Goal: Task Accomplishment & Management: Complete application form

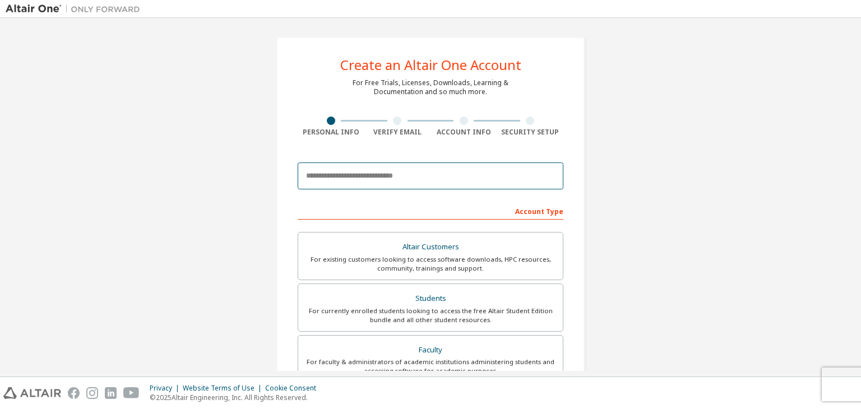
click at [404, 180] on input "email" at bounding box center [431, 176] width 266 height 27
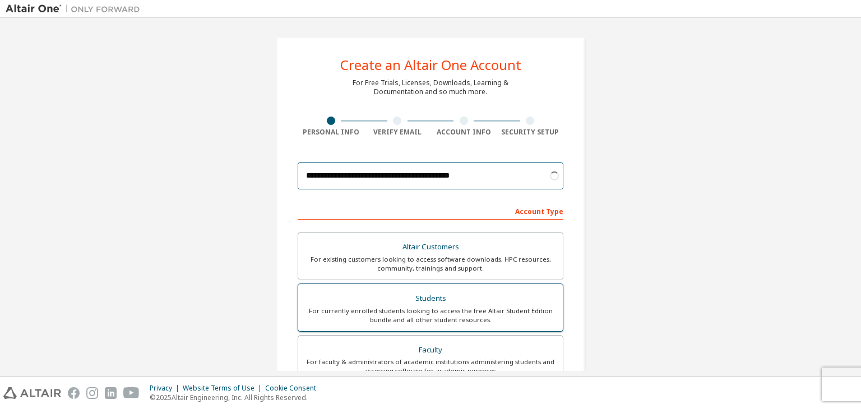
type input "**********"
click at [432, 307] on div "For currently enrolled students looking to access the free Altair Student Editi…" at bounding box center [430, 316] width 251 height 18
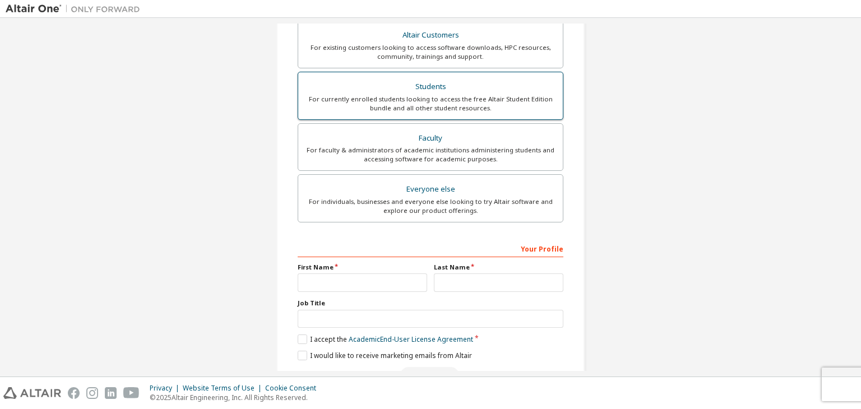
scroll to position [214, 0]
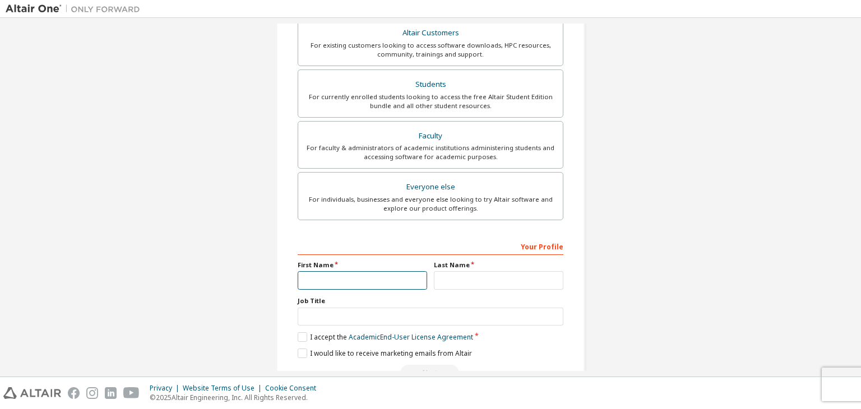
click at [354, 279] on input "text" at bounding box center [363, 280] width 130 height 19
type input "**********"
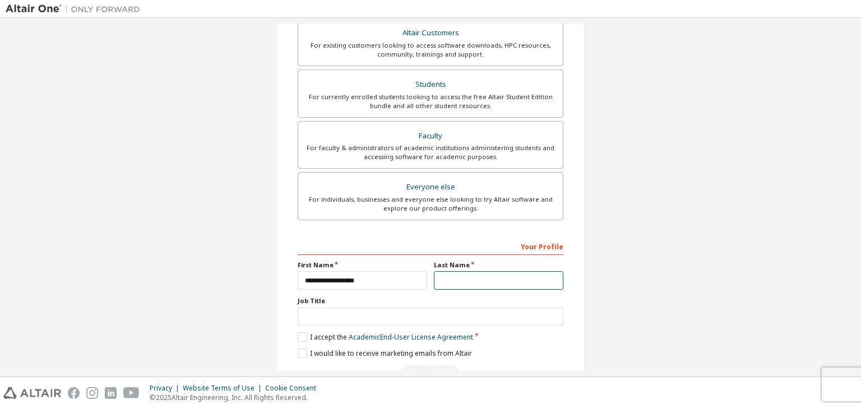
click at [446, 278] on input "text" at bounding box center [499, 280] width 130 height 19
type input "*********"
click at [301, 334] on label "I accept the Academic End-User License Agreement" at bounding box center [386, 338] width 176 height 10
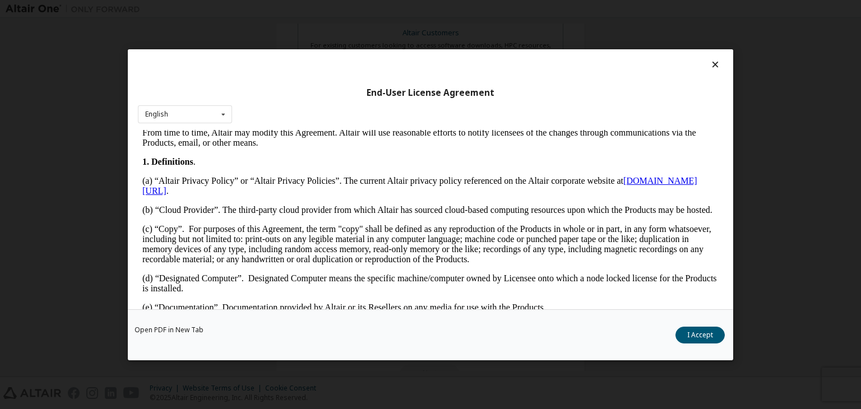
scroll to position [222, 0]
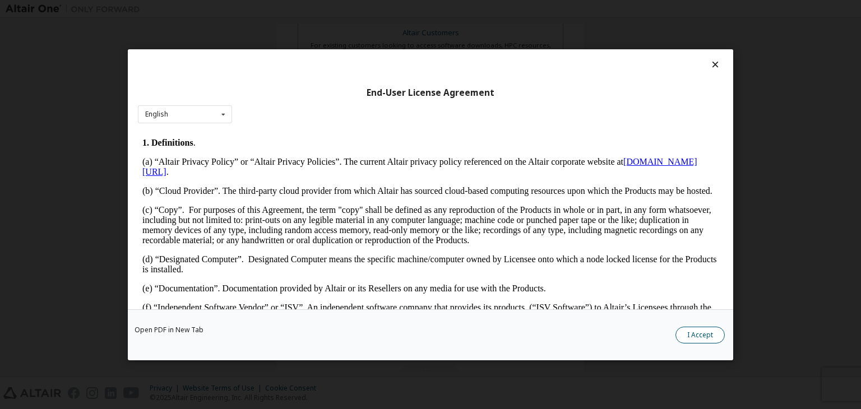
click at [695, 333] on button "I Accept" at bounding box center [700, 335] width 49 height 17
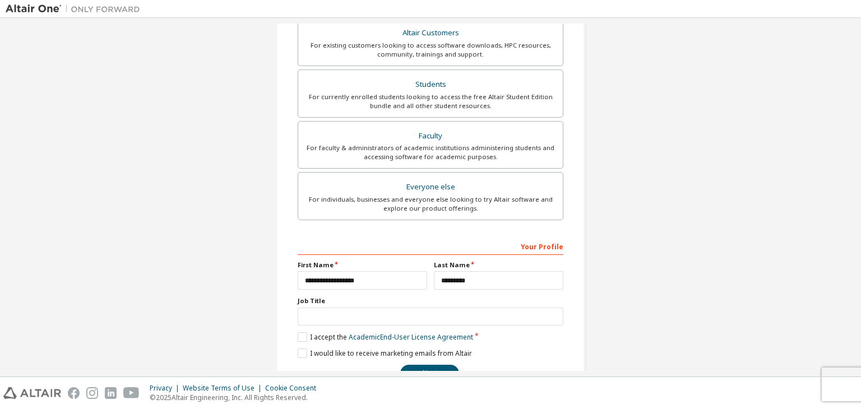
scroll to position [244, 0]
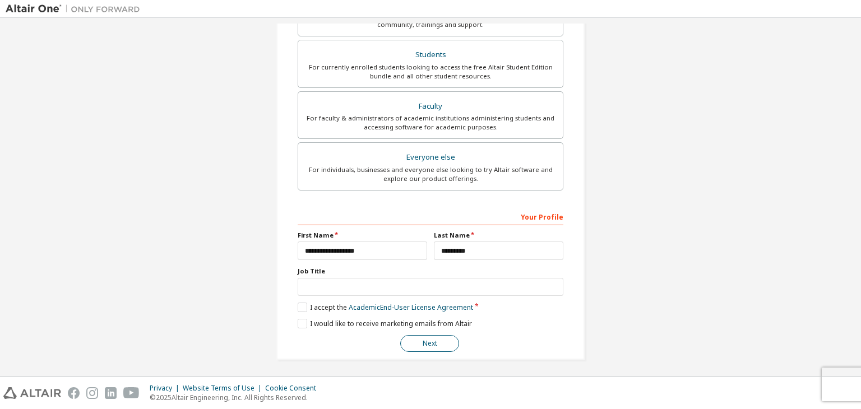
click at [427, 348] on button "Next" at bounding box center [429, 343] width 59 height 17
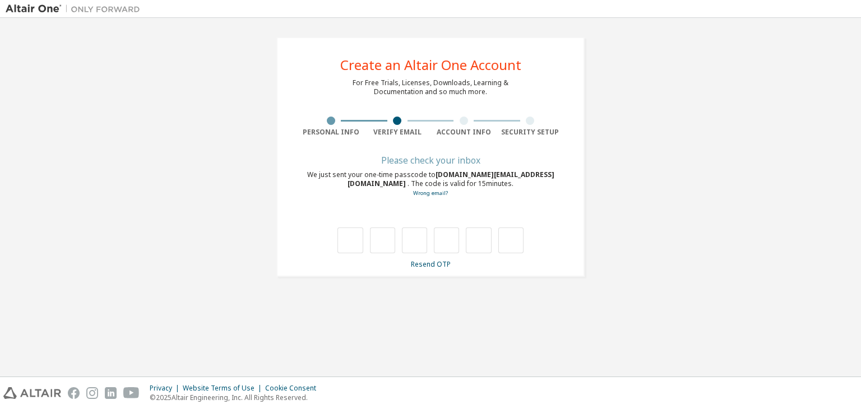
scroll to position [0, 0]
type input "*"
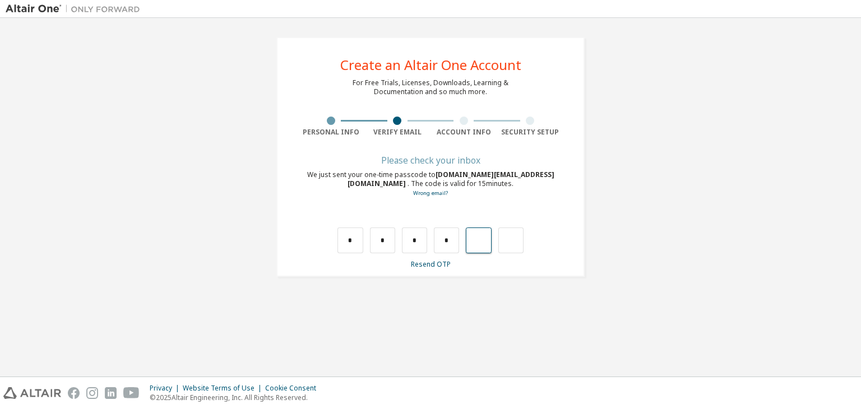
type input "*"
